Goal: Communication & Community: Answer question/provide support

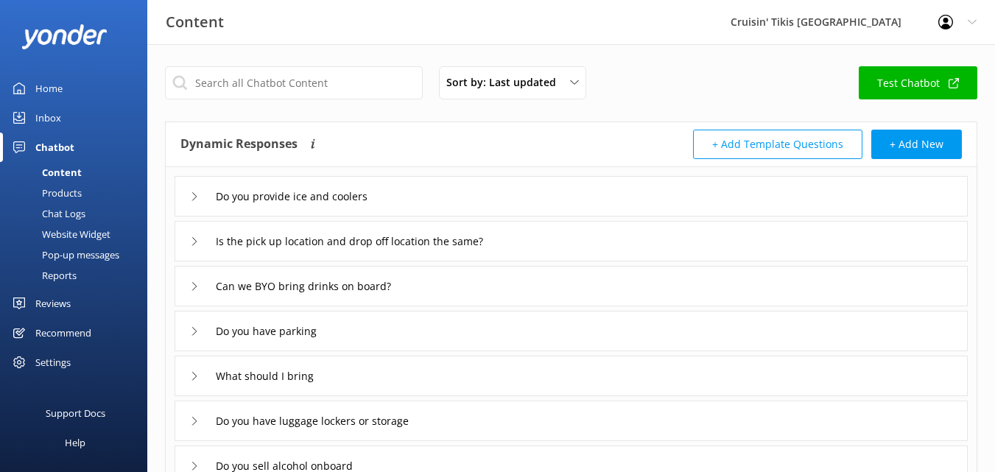
click at [55, 148] on div "Chatbot" at bounding box center [54, 147] width 39 height 29
click at [42, 119] on div "Inbox" at bounding box center [48, 117] width 26 height 29
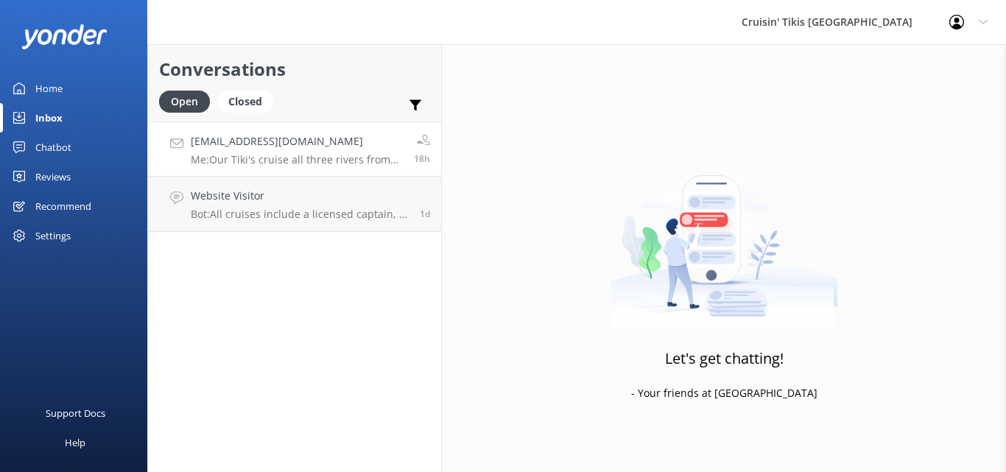
click at [308, 157] on p "Me: Our Tiki's cruise all three rivers from the [GEOGRAPHIC_DATA] on the Monong…" at bounding box center [297, 159] width 212 height 13
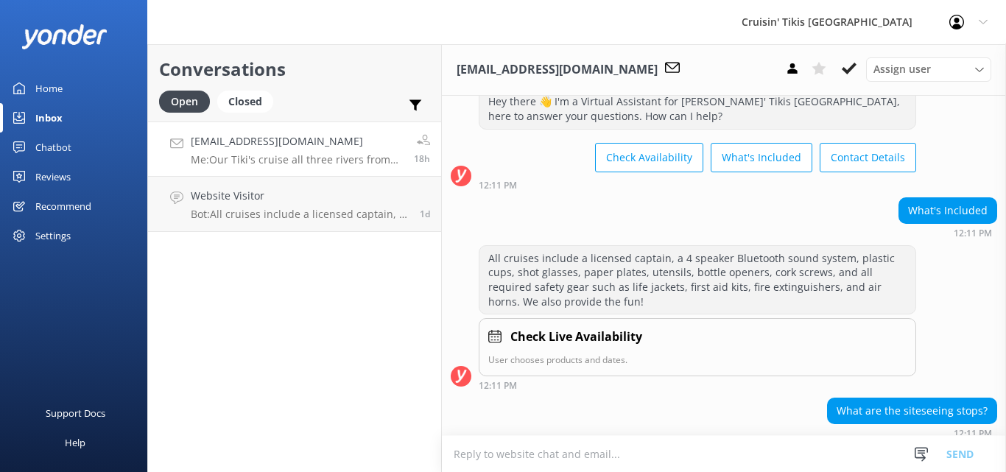
scroll to position [38, 0]
